Goal: Complete application form: Complete application form

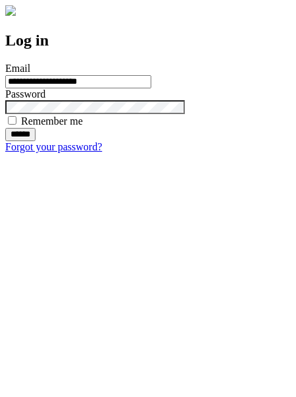
type input "**********"
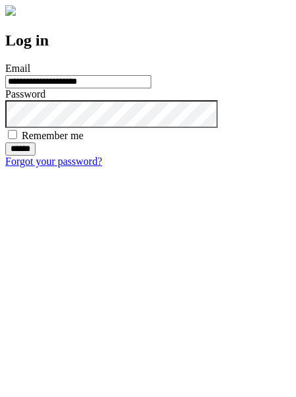
click at [36, 155] on input "******" at bounding box center [20, 148] width 30 height 13
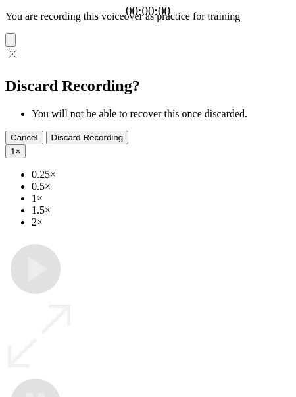
type input "**********"
